Goal: Transaction & Acquisition: Subscribe to service/newsletter

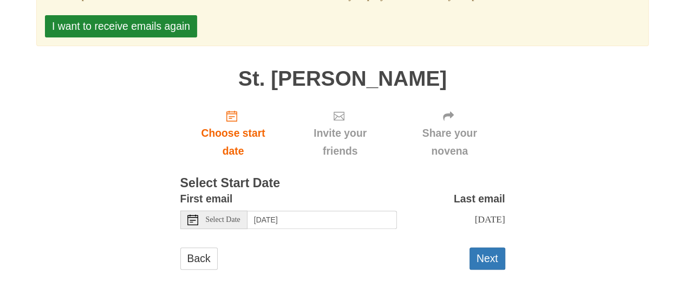
scroll to position [92, 0]
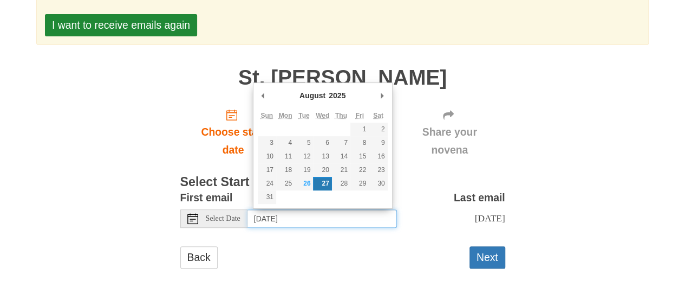
click at [314, 222] on input "Wednesday, August 27th" at bounding box center [323, 218] width 150 height 18
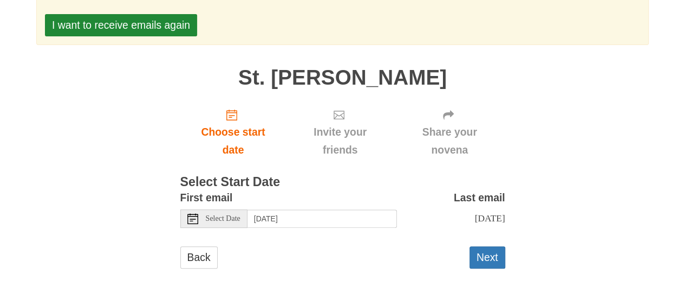
click at [386, 265] on div "Back Next" at bounding box center [342, 262] width 325 height 33
click at [494, 252] on button "Next" at bounding box center [488, 257] width 36 height 22
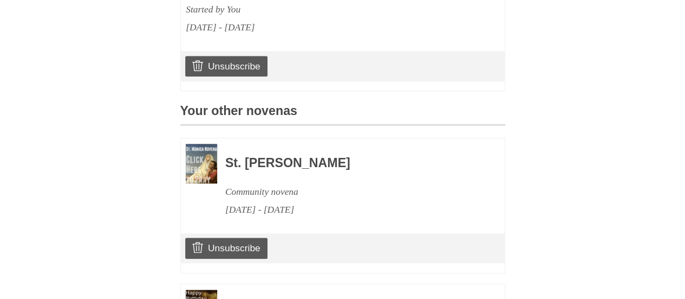
scroll to position [488, 0]
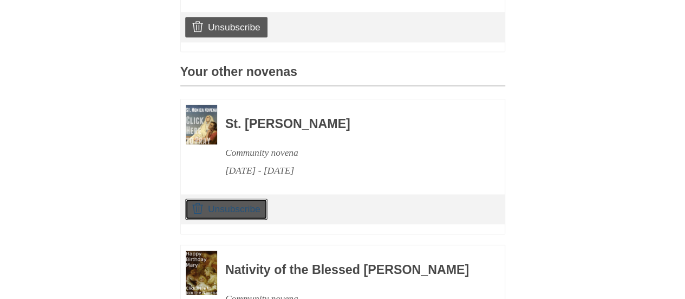
drag, startPoint x: 254, startPoint y: 225, endPoint x: 401, endPoint y: 45, distance: 232.6
click at [254, 219] on link "Unsubscribe" at bounding box center [226, 208] width 82 height 21
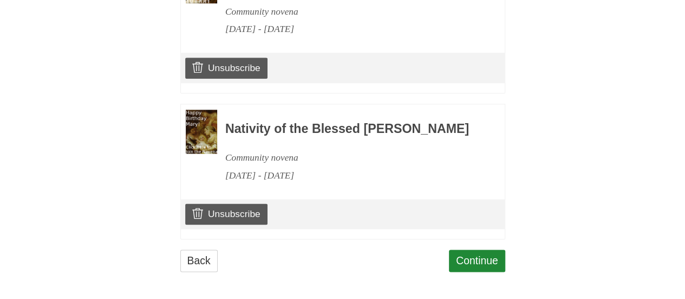
scroll to position [722, 0]
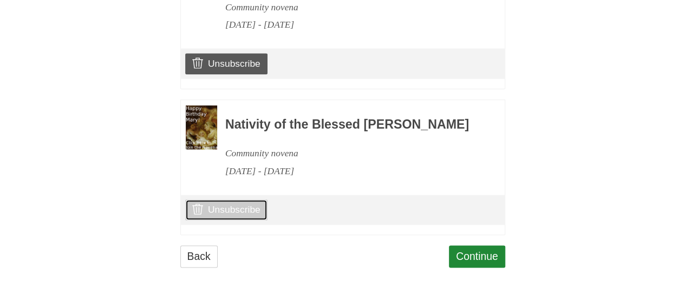
click at [255, 211] on link "Unsubscribe" at bounding box center [226, 209] width 82 height 21
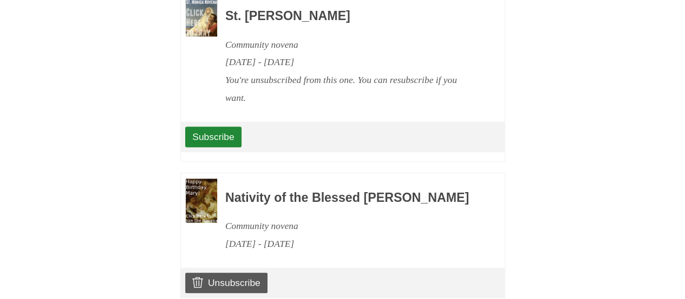
scroll to position [704, 0]
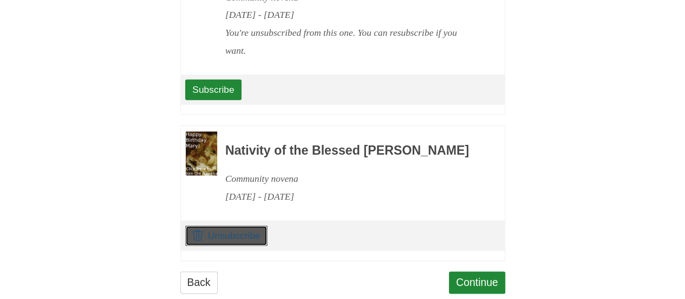
drag, startPoint x: 247, startPoint y: 257, endPoint x: 401, endPoint y: 43, distance: 264.0
click at [247, 245] on link "Unsubscribe" at bounding box center [226, 235] width 82 height 21
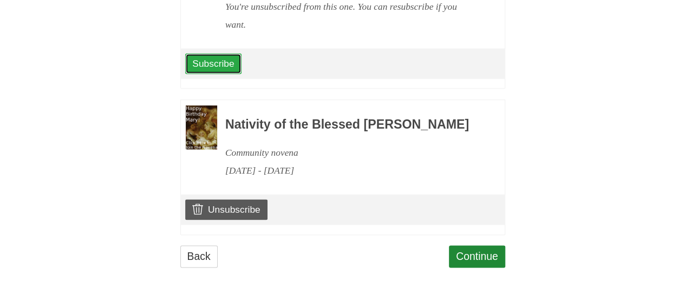
click at [223, 55] on link "Subscribe" at bounding box center [213, 63] width 56 height 21
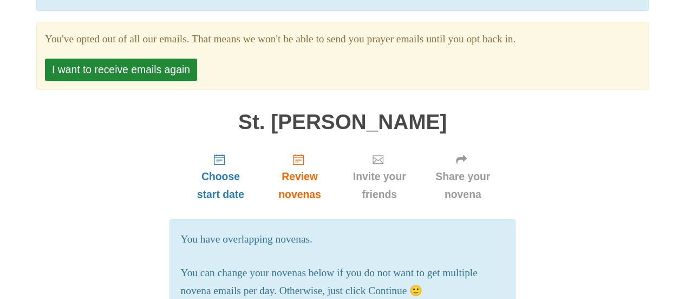
scroll to position [108, 0]
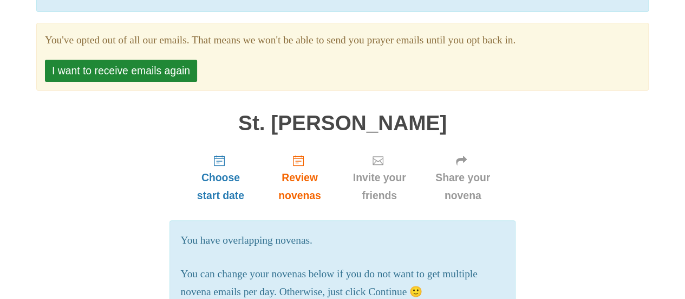
drag, startPoint x: 145, startPoint y: 74, endPoint x: 207, endPoint y: 92, distance: 64.7
click at [145, 74] on button "I want to receive emails again" at bounding box center [121, 71] width 152 height 22
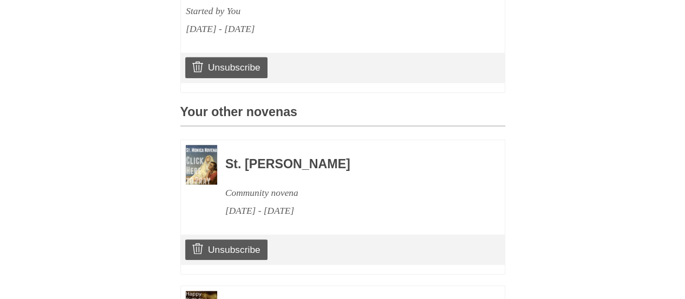
scroll to position [488, 0]
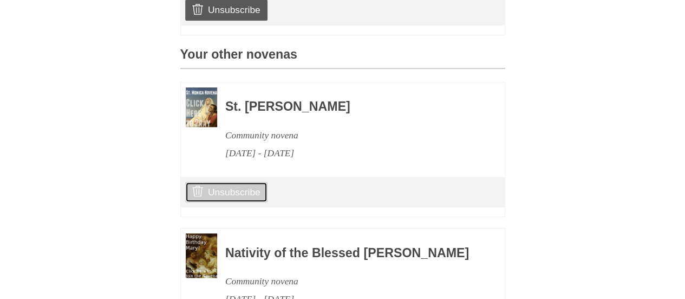
click at [253, 202] on link "Unsubscribe" at bounding box center [226, 192] width 82 height 21
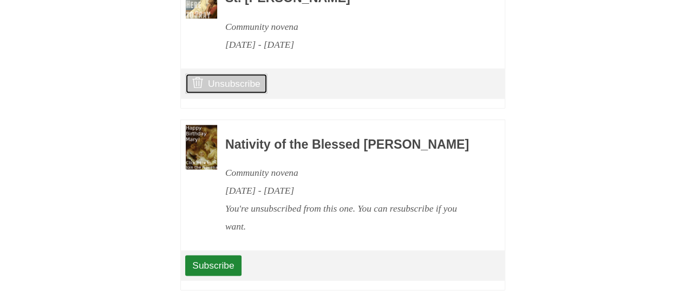
click at [255, 94] on link "Unsubscribe" at bounding box center [226, 83] width 82 height 21
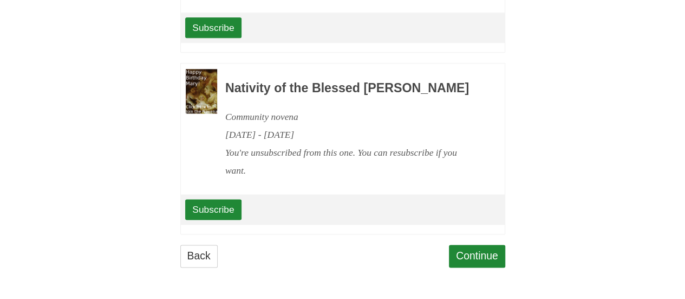
scroll to position [716, 0]
click at [490, 257] on link "Continue" at bounding box center [477, 255] width 56 height 22
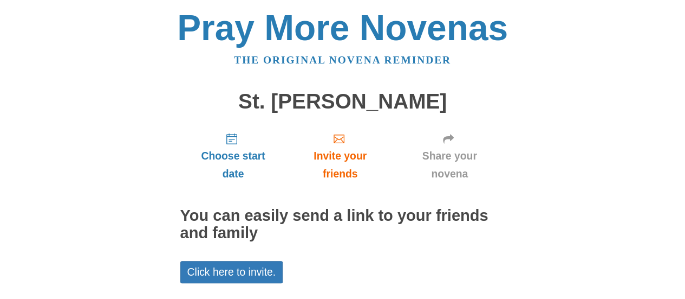
scroll to position [86, 0]
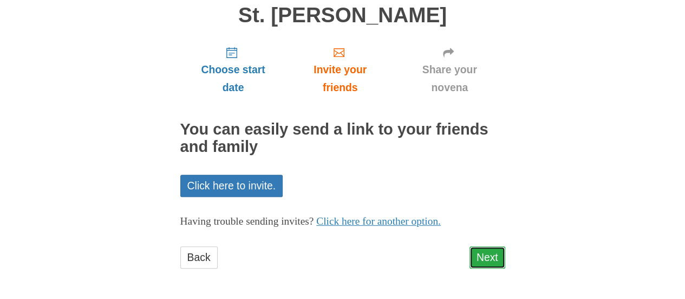
click at [491, 257] on link "Next" at bounding box center [488, 257] width 36 height 22
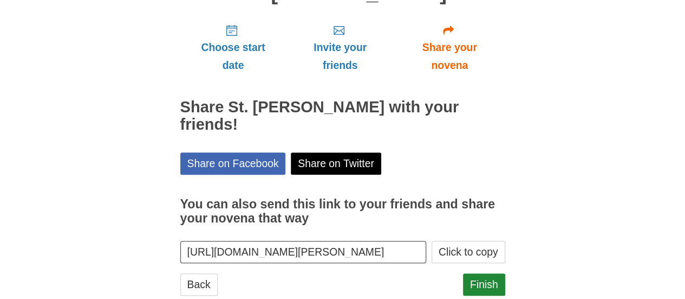
scroll to position [118, 0]
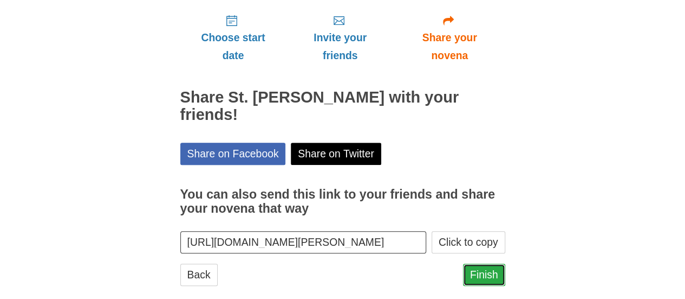
click at [494, 263] on link "Finish" at bounding box center [484, 274] width 42 height 22
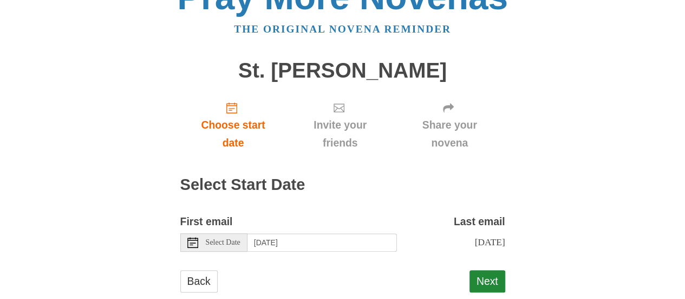
scroll to position [55, 0]
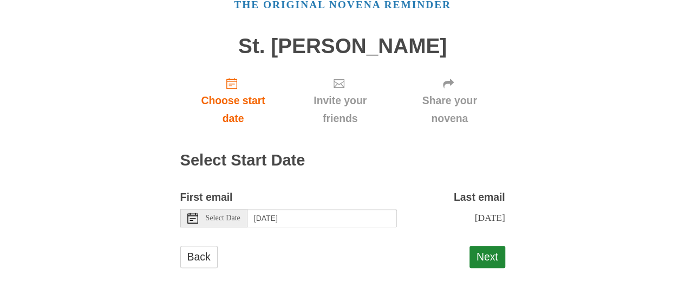
click at [215, 219] on span "Select Date" at bounding box center [223, 218] width 35 height 8
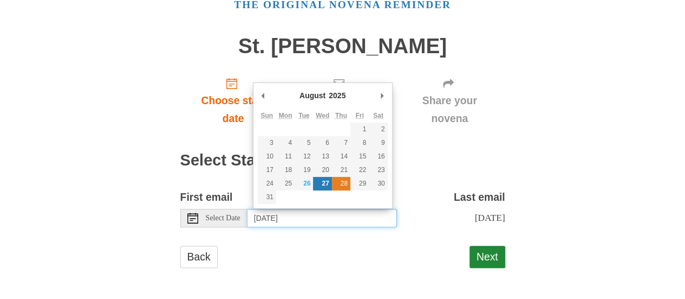
type input "Thursday, August 28th"
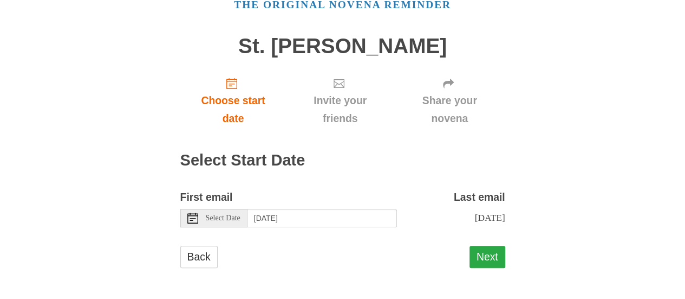
click at [490, 268] on button "Next" at bounding box center [488, 256] width 36 height 22
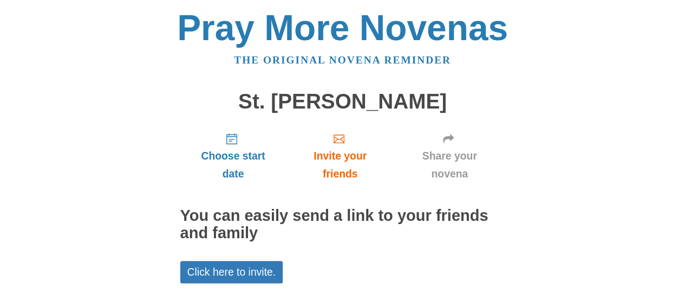
scroll to position [86, 0]
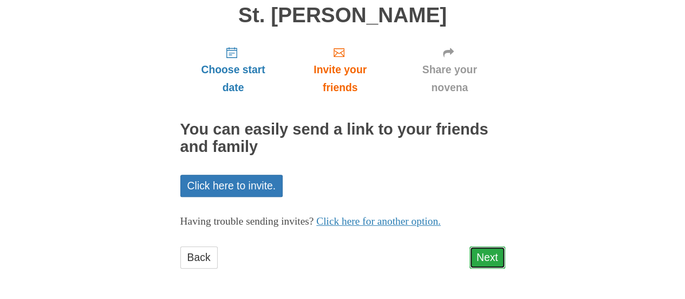
click at [491, 256] on link "Next" at bounding box center [488, 257] width 36 height 22
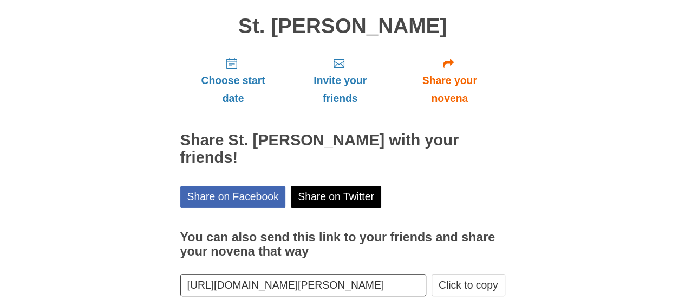
scroll to position [118, 0]
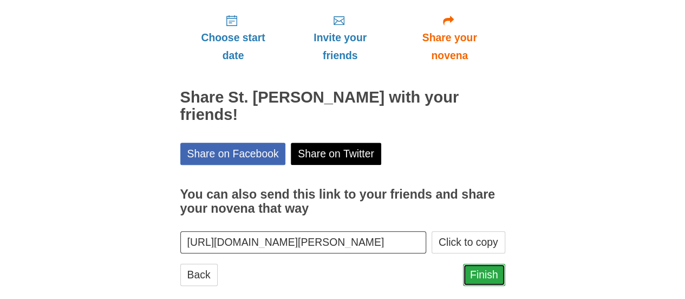
click at [489, 263] on link "Finish" at bounding box center [484, 274] width 42 height 22
